Goal: Information Seeking & Learning: Check status

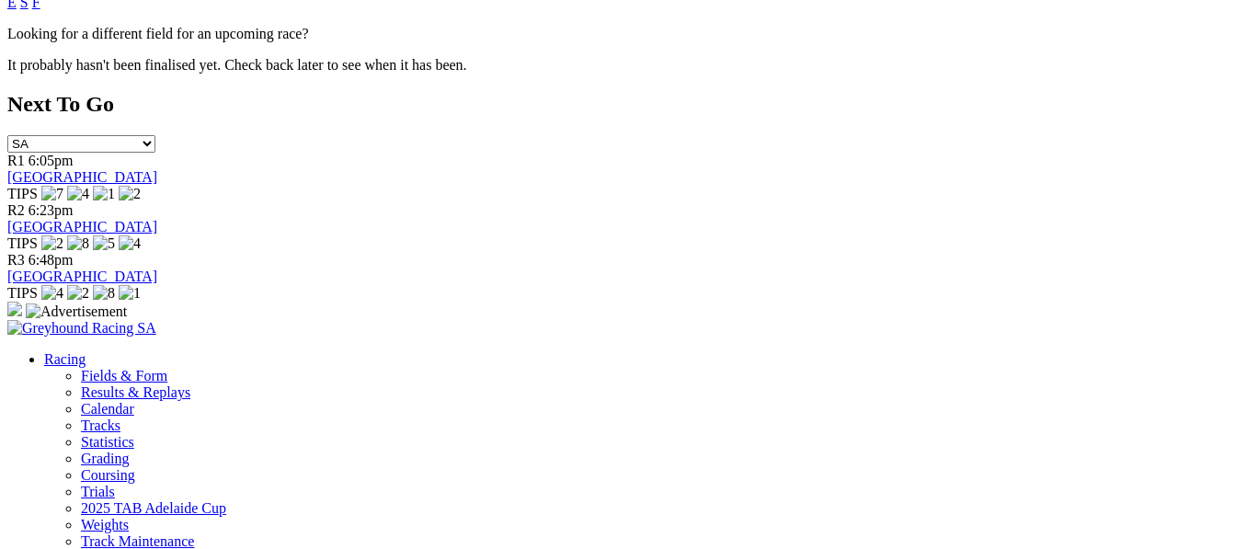
scroll to position [932, 0]
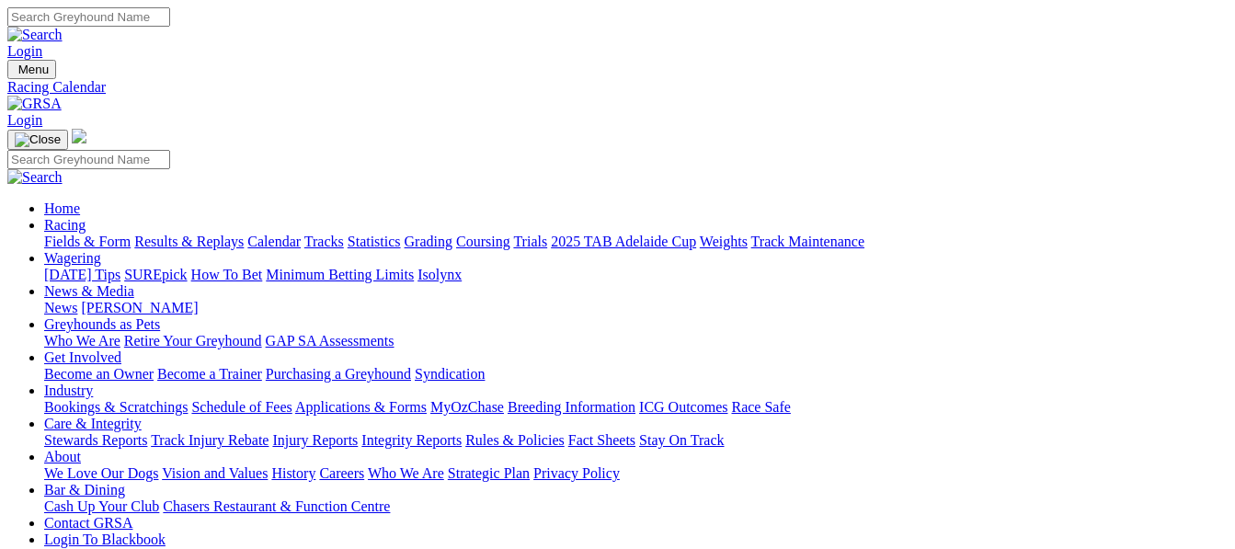
click at [62, 96] on img at bounding box center [34, 104] width 54 height 17
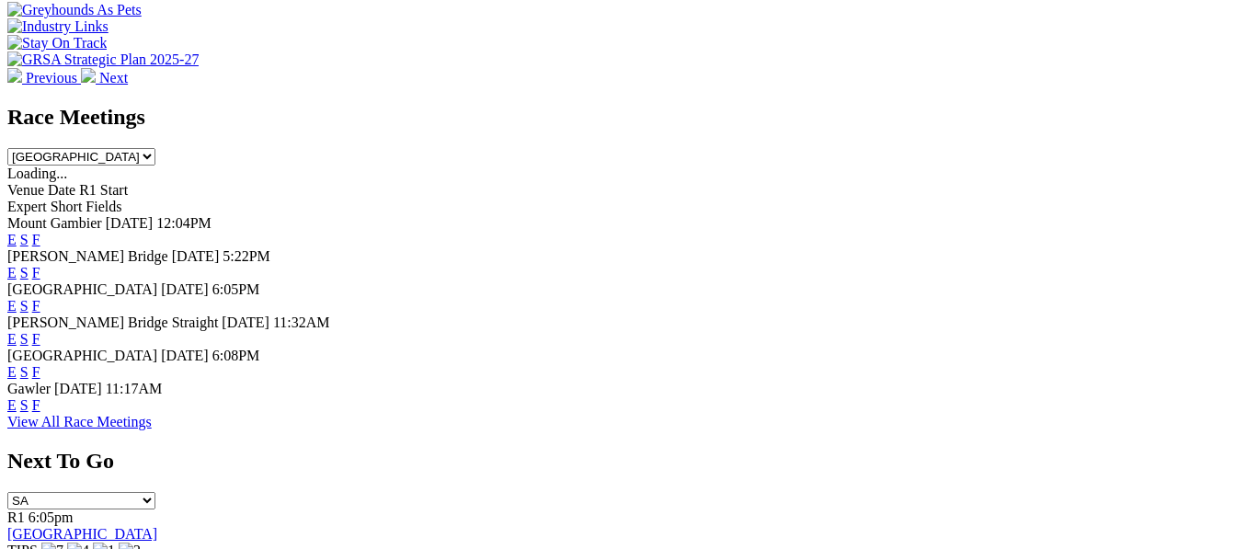
scroll to position [797, 0]
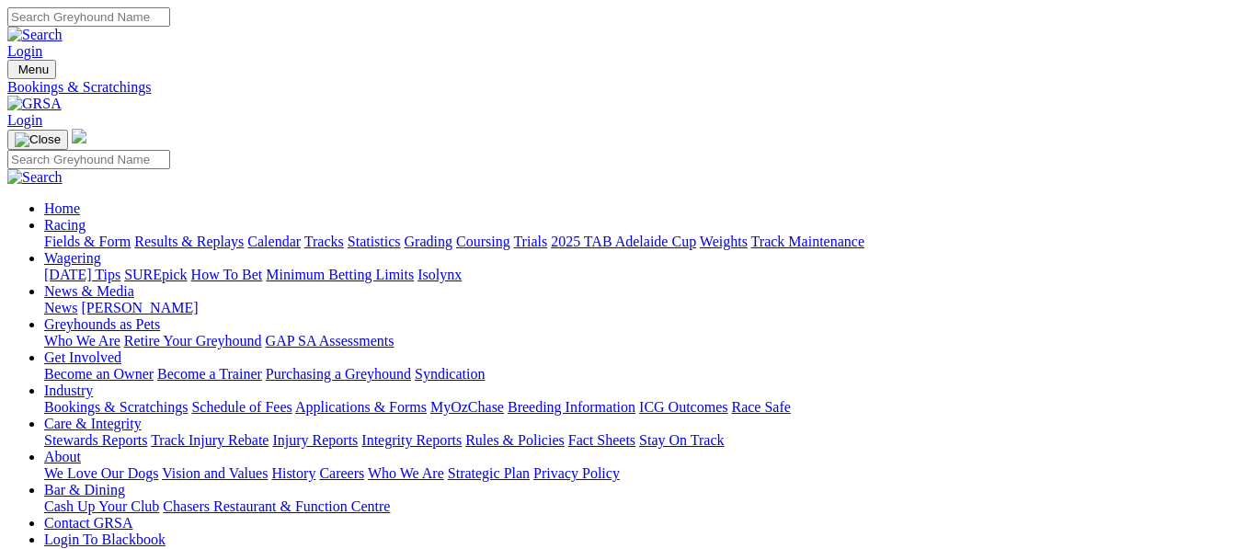
click at [225, 234] on link "Results & Replays" at bounding box center [188, 242] width 109 height 16
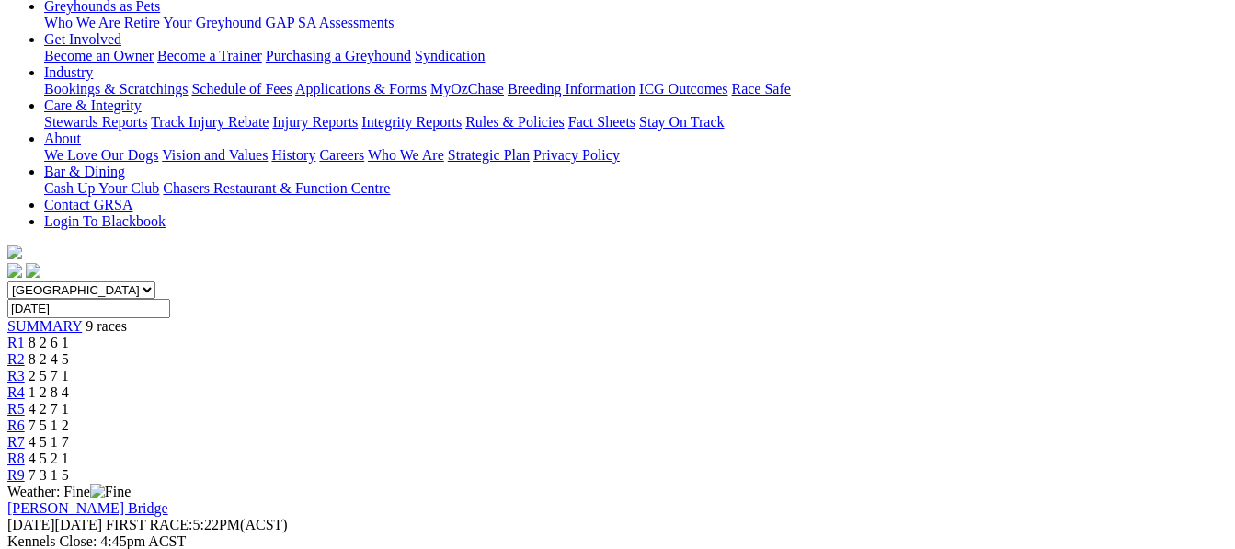
scroll to position [355, 0]
